Goal: Navigation & Orientation: Find specific page/section

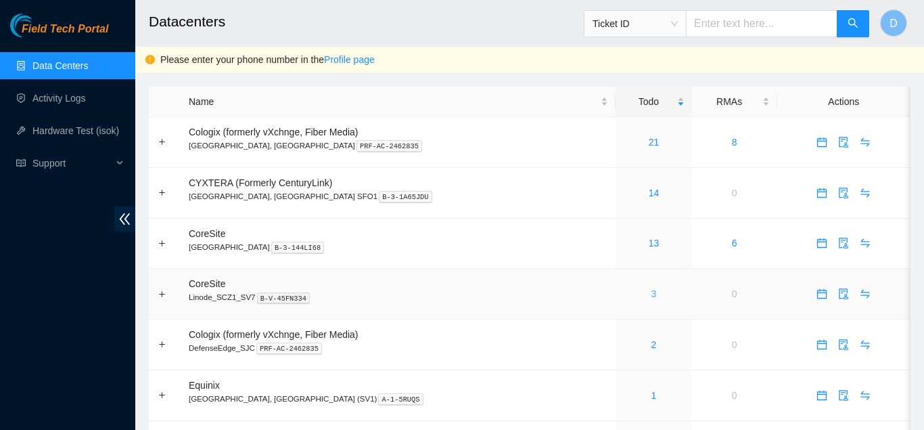
click at [651, 295] on link "3" at bounding box center [653, 293] width 5 height 11
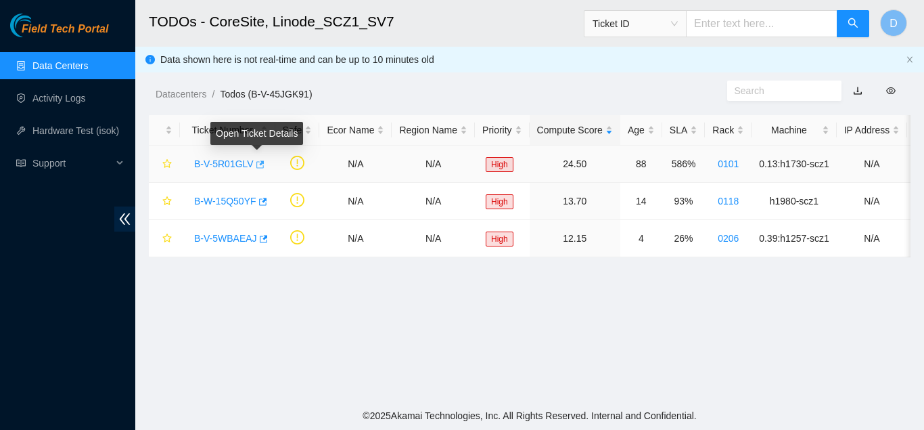
click at [260, 162] on icon "button" at bounding box center [260, 163] width 8 height 7
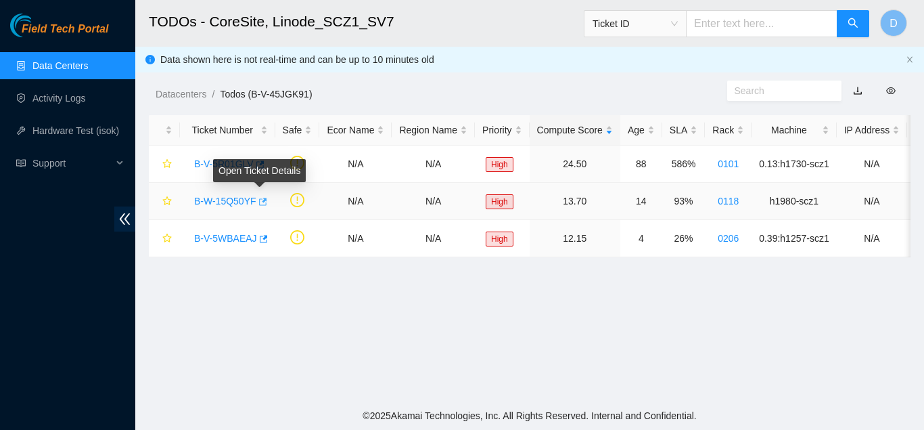
click at [262, 199] on icon "button" at bounding box center [263, 201] width 8 height 7
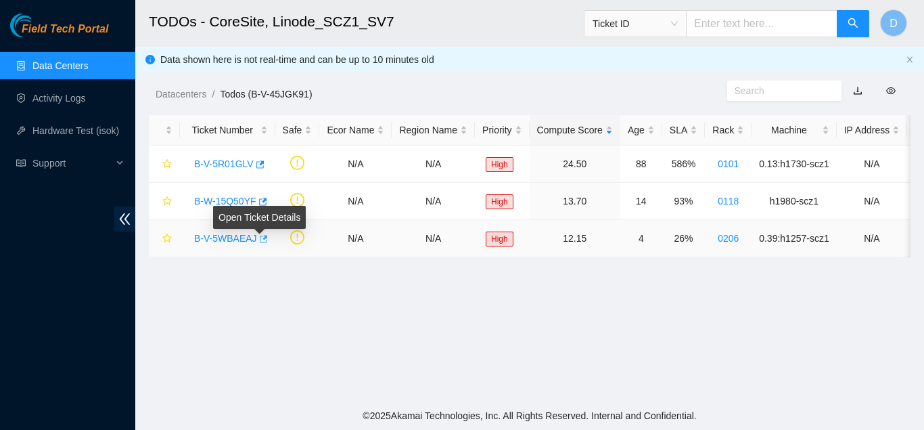
click at [260, 238] on body "Field Tech Portal Data Centers Activity Logs Hardware Test (isok) Support TODOs…" at bounding box center [462, 215] width 924 height 430
click at [261, 230] on button "button" at bounding box center [262, 239] width 11 height 22
click at [53, 68] on link "Data Centers" at bounding box center [59, 65] width 55 height 11
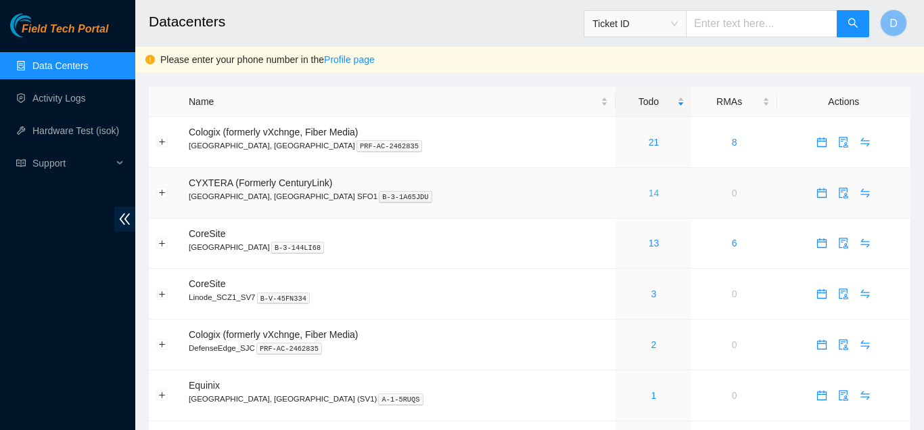
click at [649, 187] on link "14" at bounding box center [654, 192] width 11 height 11
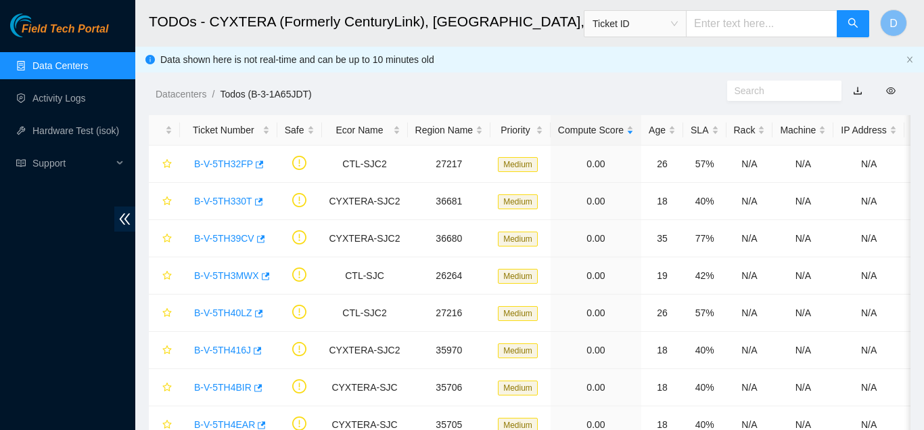
click at [858, 89] on link "button" at bounding box center [857, 90] width 9 height 11
click at [85, 23] on span "Field Tech Portal" at bounding box center [65, 29] width 87 height 13
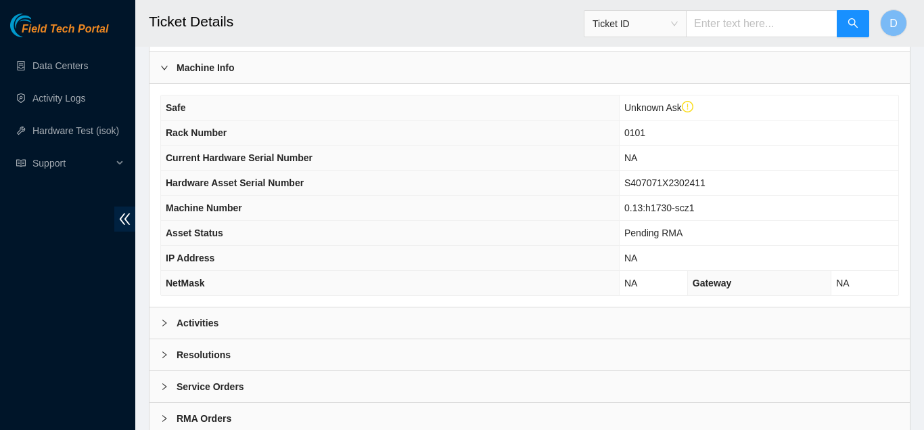
scroll to position [435, 0]
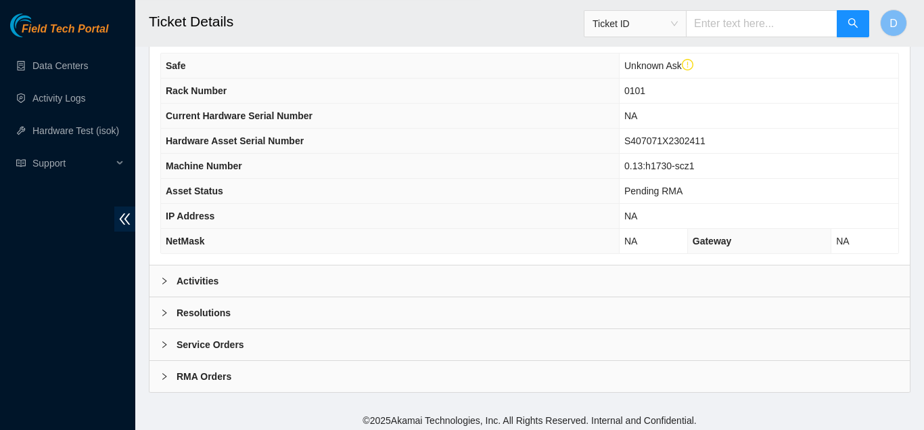
click at [351, 272] on div "Activities" at bounding box center [530, 280] width 760 height 31
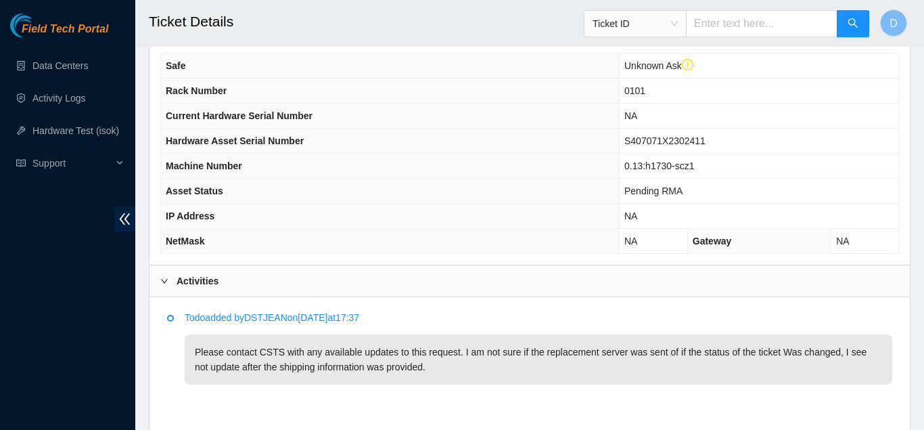
scroll to position [573, 0]
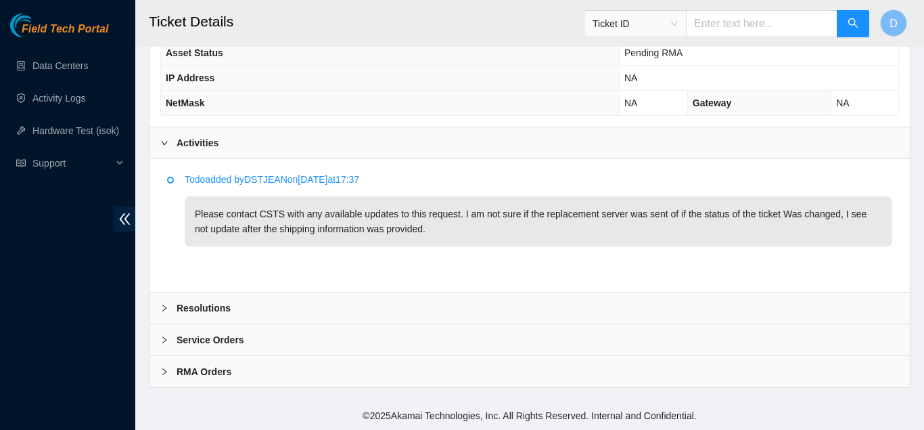
click at [472, 224] on p "Please contact CSTS with any available updates to this request. I am not sure i…" at bounding box center [539, 221] width 708 height 50
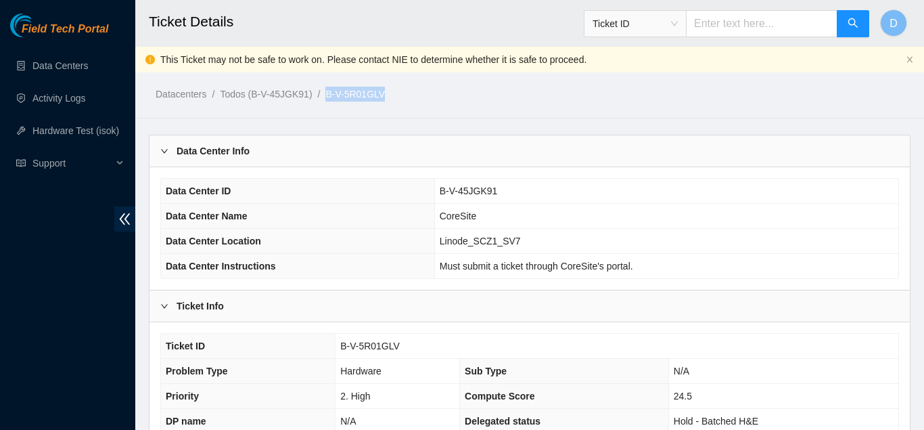
drag, startPoint x: 396, startPoint y: 95, endPoint x: 322, endPoint y: 95, distance: 74.4
click at [322, 95] on ol "Datacenters / Todos (B-V-45JGK91) / B-V-5R01GLV /" at bounding box center [442, 94] width 572 height 15
copy link "B-V-5R01GLV"
click at [384, 152] on div "Data Center Info" at bounding box center [530, 150] width 760 height 31
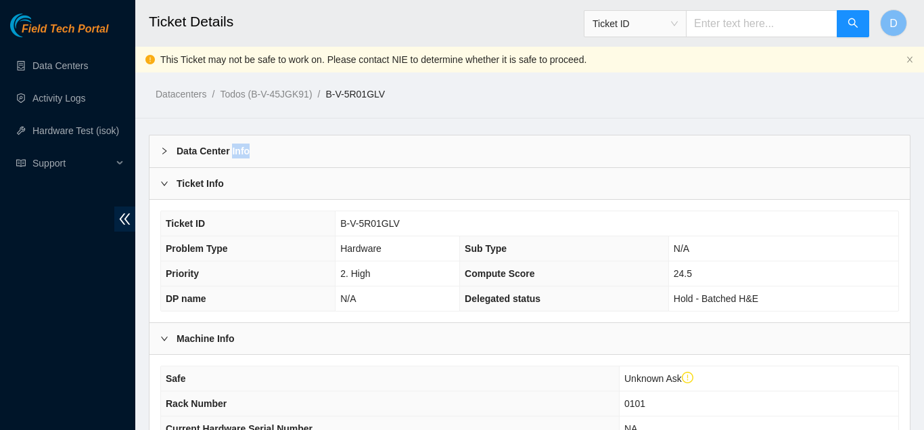
click at [384, 152] on div "Data Center Info" at bounding box center [530, 150] width 760 height 31
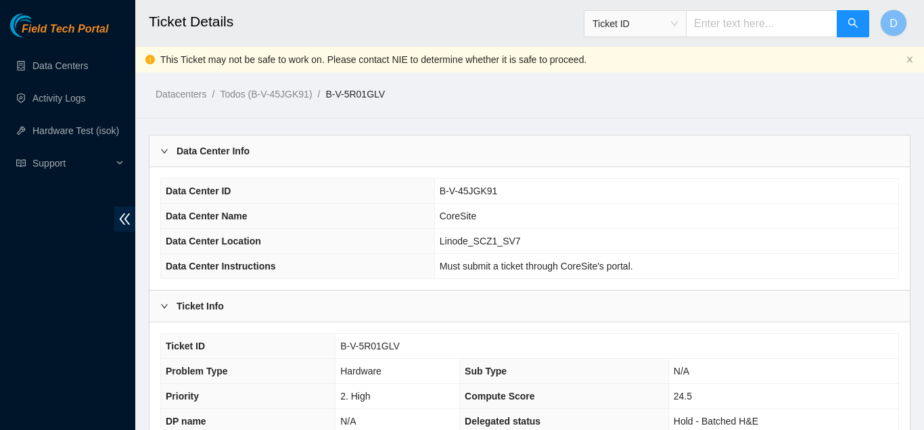
click at [384, 152] on div "Data Center Info" at bounding box center [530, 150] width 760 height 31
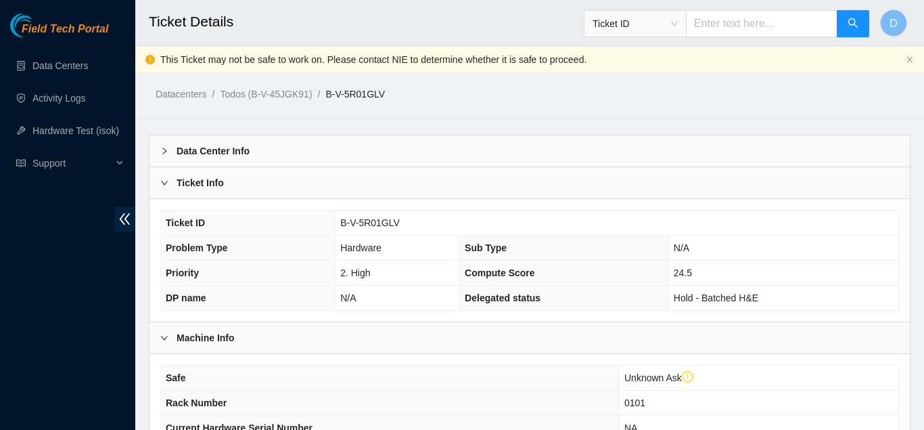
click at [409, 137] on div "Data Center Info" at bounding box center [530, 150] width 760 height 31
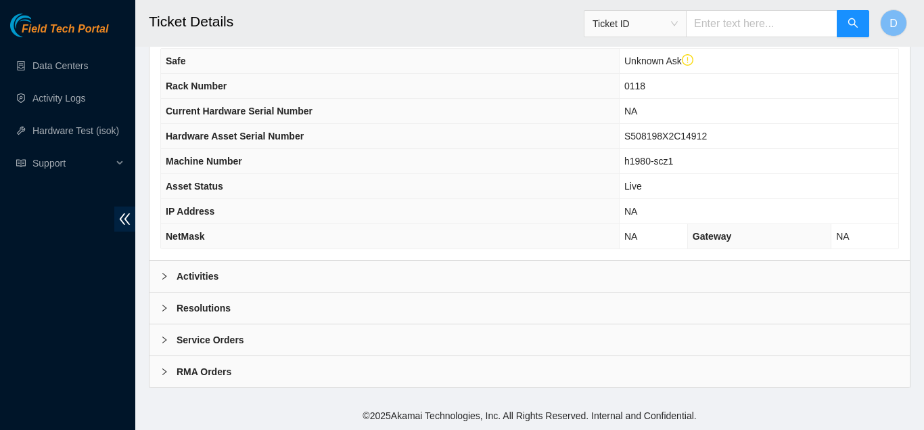
click at [458, 270] on div "Activities" at bounding box center [530, 275] width 760 height 31
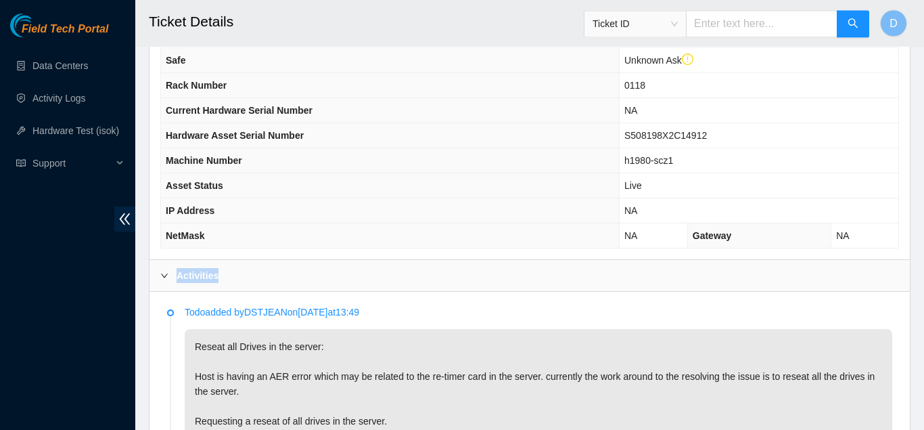
click at [458, 270] on div "Activities" at bounding box center [530, 275] width 760 height 31
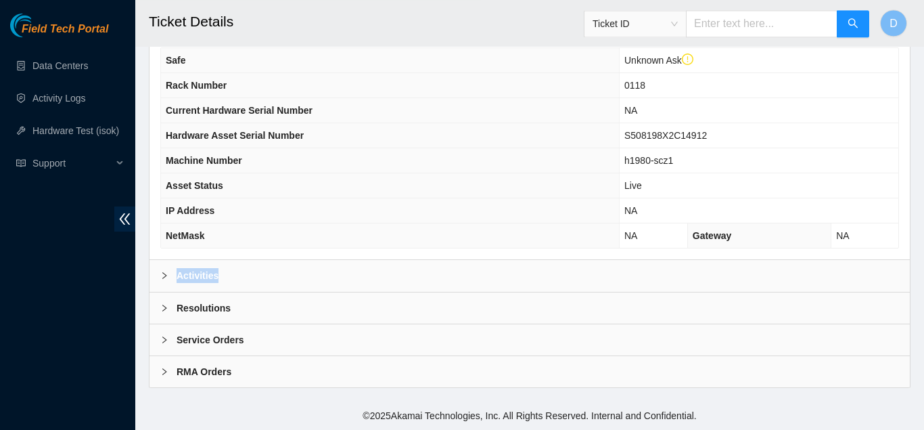
scroll to position [440, 0]
click at [524, 275] on div "Activities" at bounding box center [530, 275] width 760 height 31
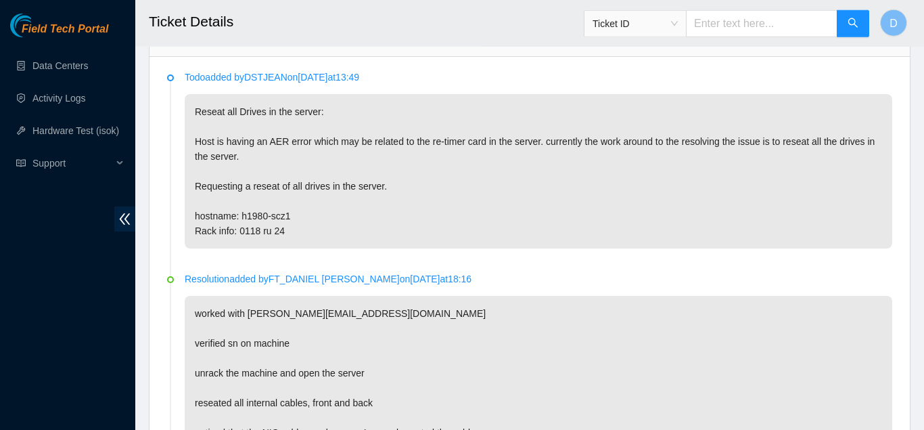
scroll to position [676, 0]
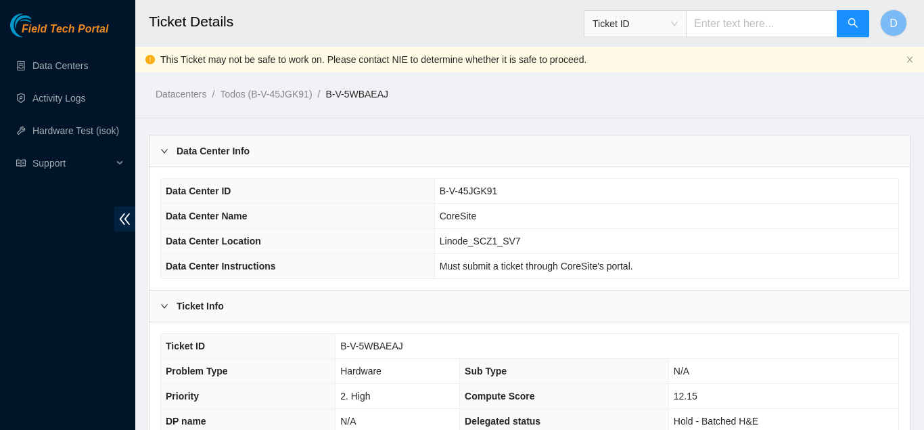
scroll to position [440, 0]
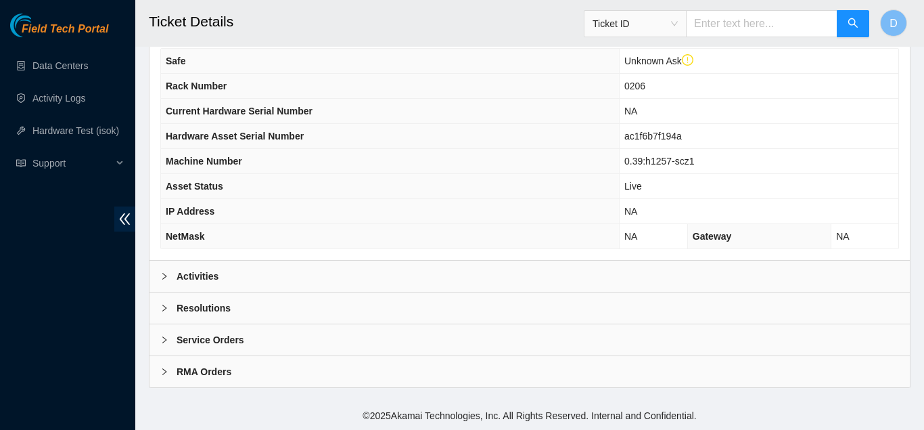
click at [419, 276] on div "Activities" at bounding box center [530, 275] width 760 height 31
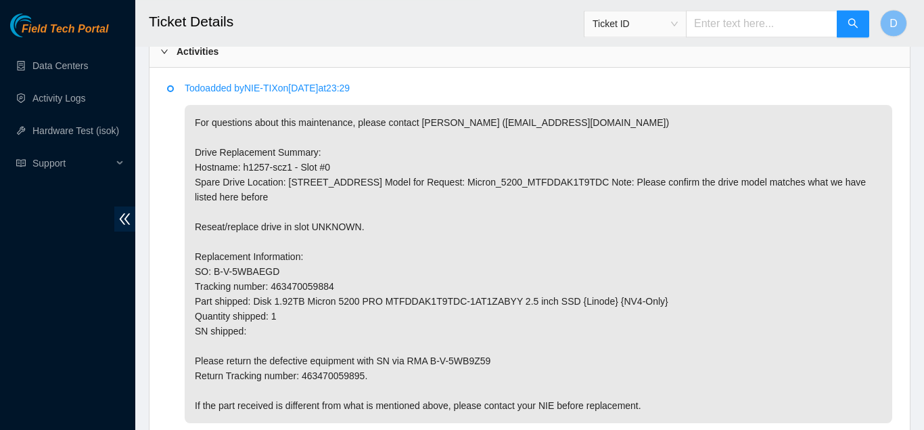
scroll to position [668, 0]
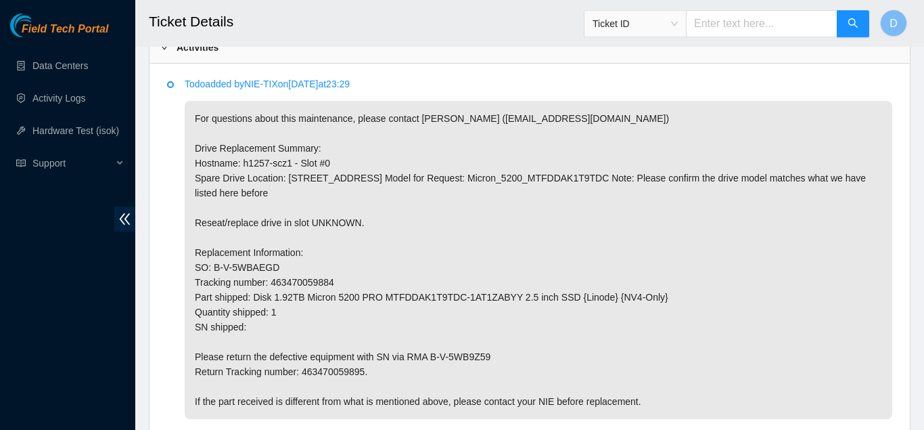
click at [173, 236] on li "Todo added by NIE-TIX on 2025-10-02 at 23:29 For questions about this maintenan…" at bounding box center [529, 263] width 725 height 365
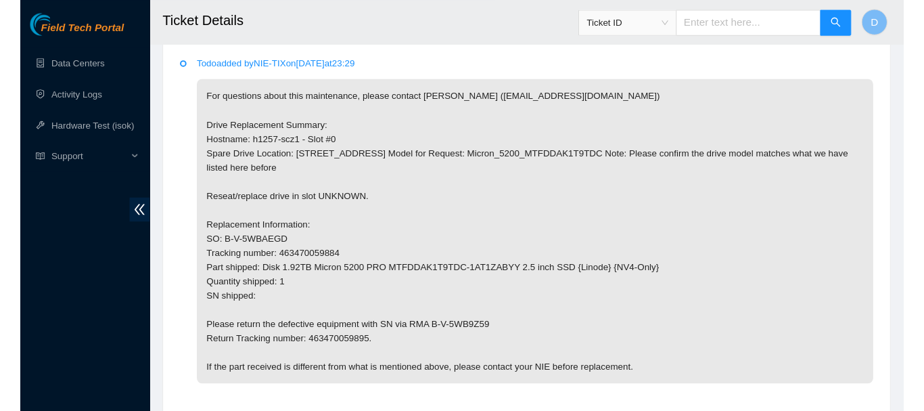
scroll to position [687, 0]
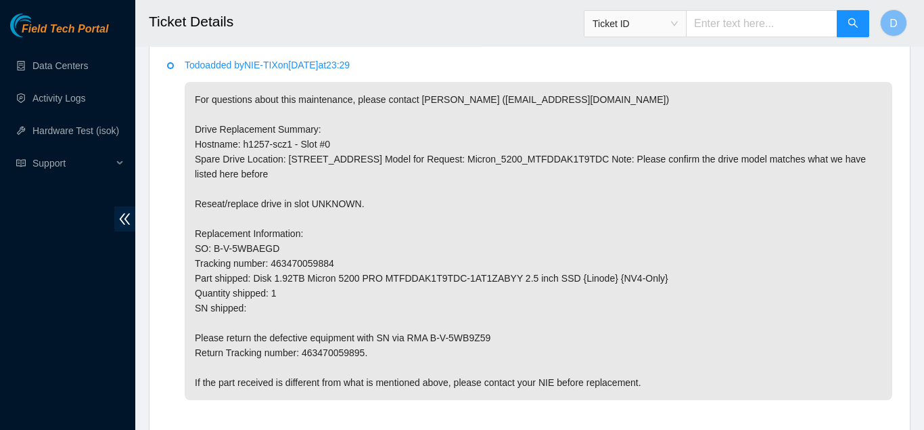
click at [410, 191] on p "For questions about this maintenance, please contact Alex Abelson (aabelson@aka…" at bounding box center [539, 241] width 708 height 318
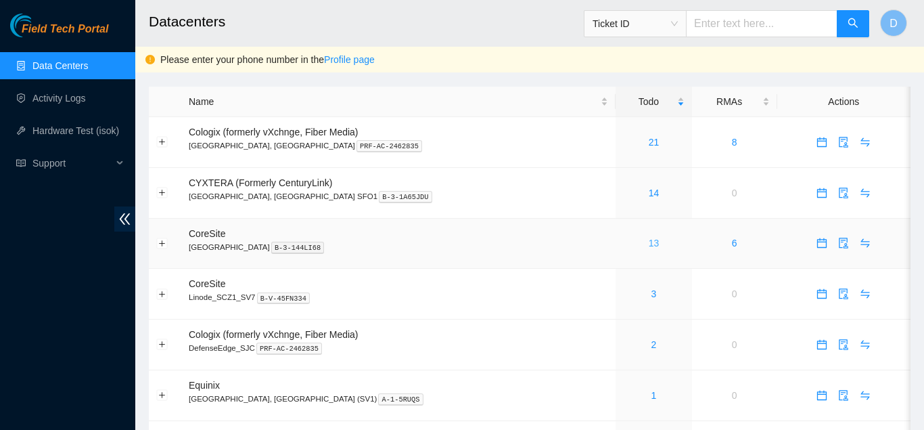
click at [649, 240] on link "13" at bounding box center [654, 242] width 11 height 11
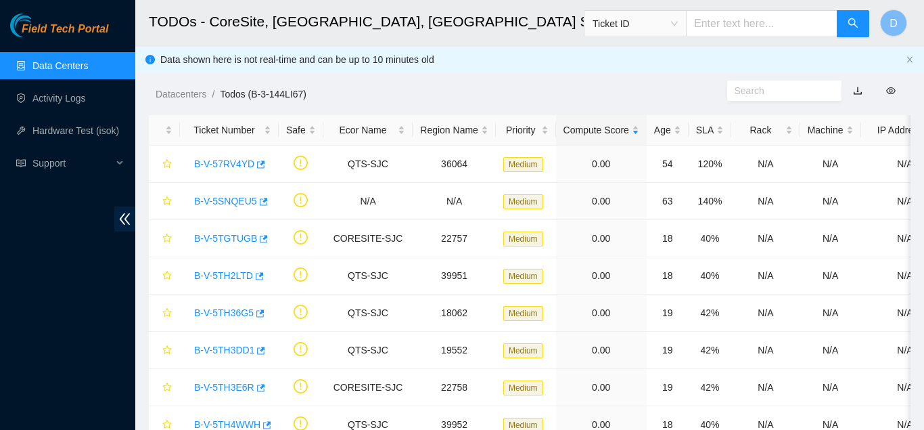
click at [856, 91] on link "button" at bounding box center [857, 90] width 9 height 11
click at [455, 16] on h2 "TODOs - CoreSite, Santa Clara, CA SV4" at bounding box center [463, 21] width 628 height 43
click at [88, 60] on link "Data Centers" at bounding box center [59, 65] width 55 height 11
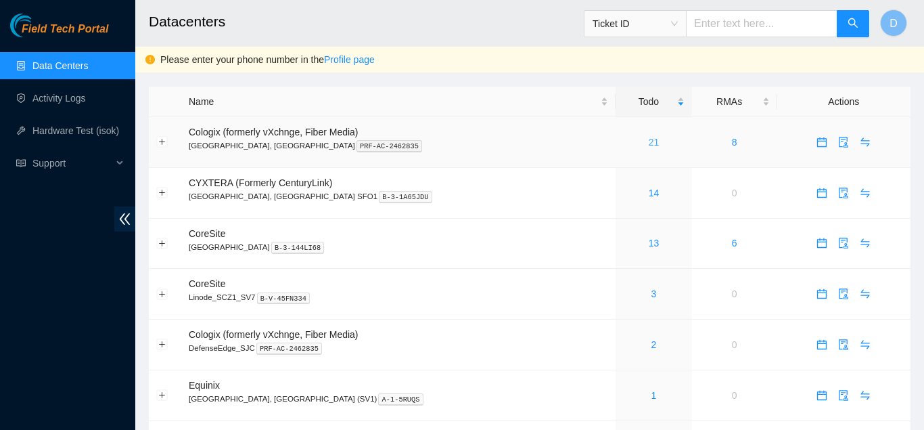
click at [649, 141] on link "21" at bounding box center [654, 142] width 11 height 11
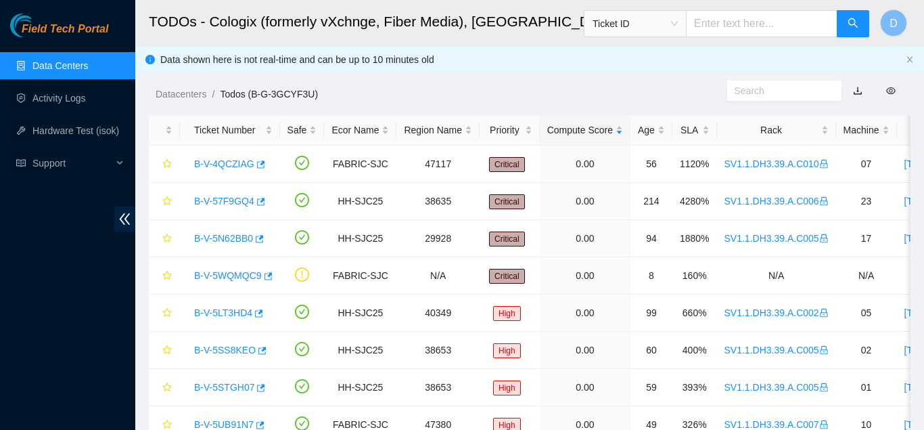
click at [857, 89] on link "button" at bounding box center [857, 90] width 9 height 11
click at [490, 90] on ol "Datacenters / Todos (B-G-3GCYF3U) /" at bounding box center [442, 94] width 572 height 15
click at [93, 26] on span "Field Tech Portal" at bounding box center [65, 29] width 87 height 13
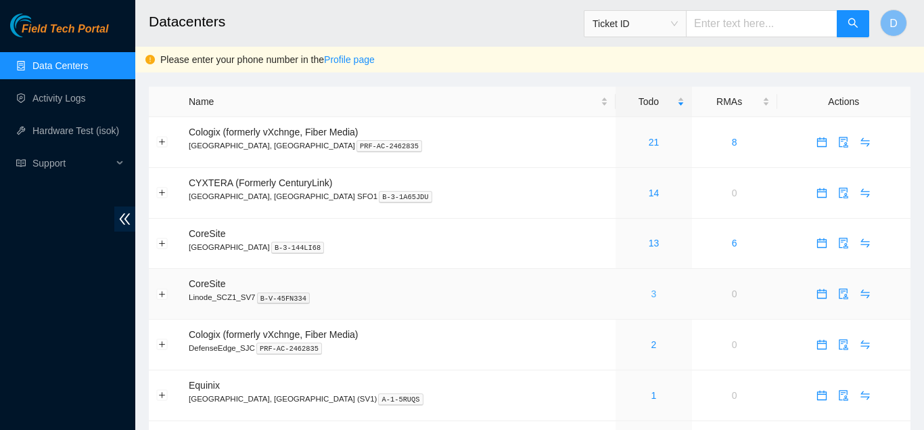
click at [651, 292] on link "3" at bounding box center [653, 293] width 5 height 11
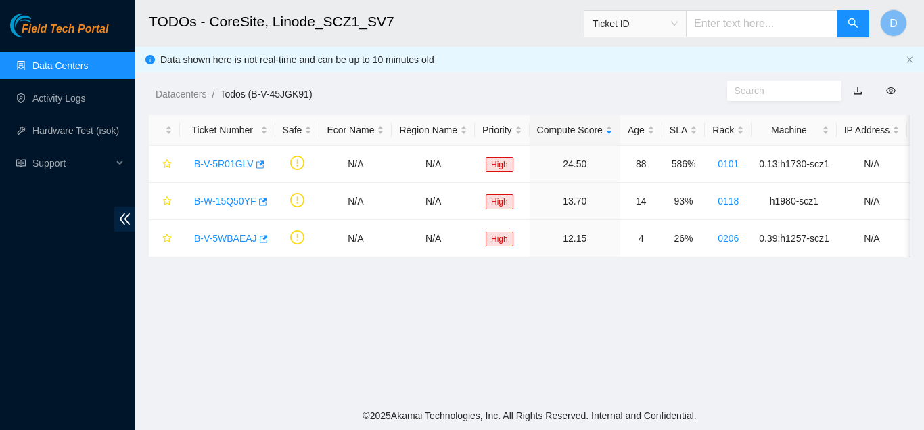
click at [856, 91] on link "button" at bounding box center [857, 90] width 9 height 11
click at [87, 18] on div "Field Tech Portal" at bounding box center [67, 26] width 135 height 24
click at [85, 24] on span "Field Tech Portal" at bounding box center [65, 29] width 87 height 13
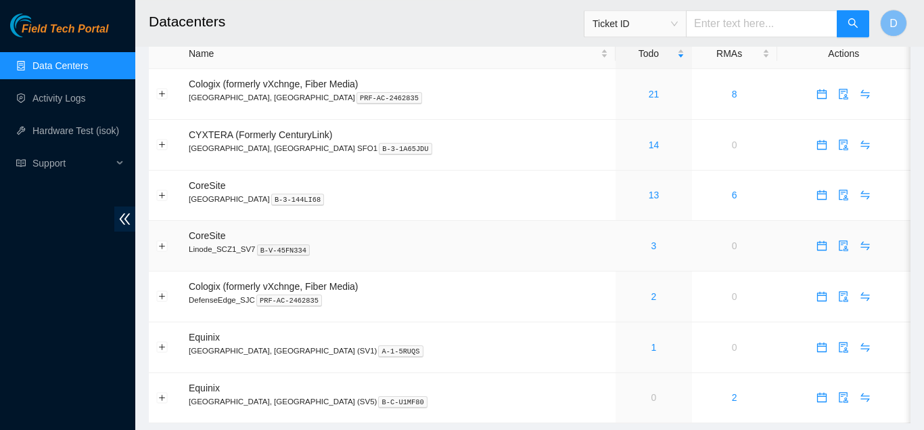
scroll to position [83, 0]
